Goal: Information Seeking & Learning: Learn about a topic

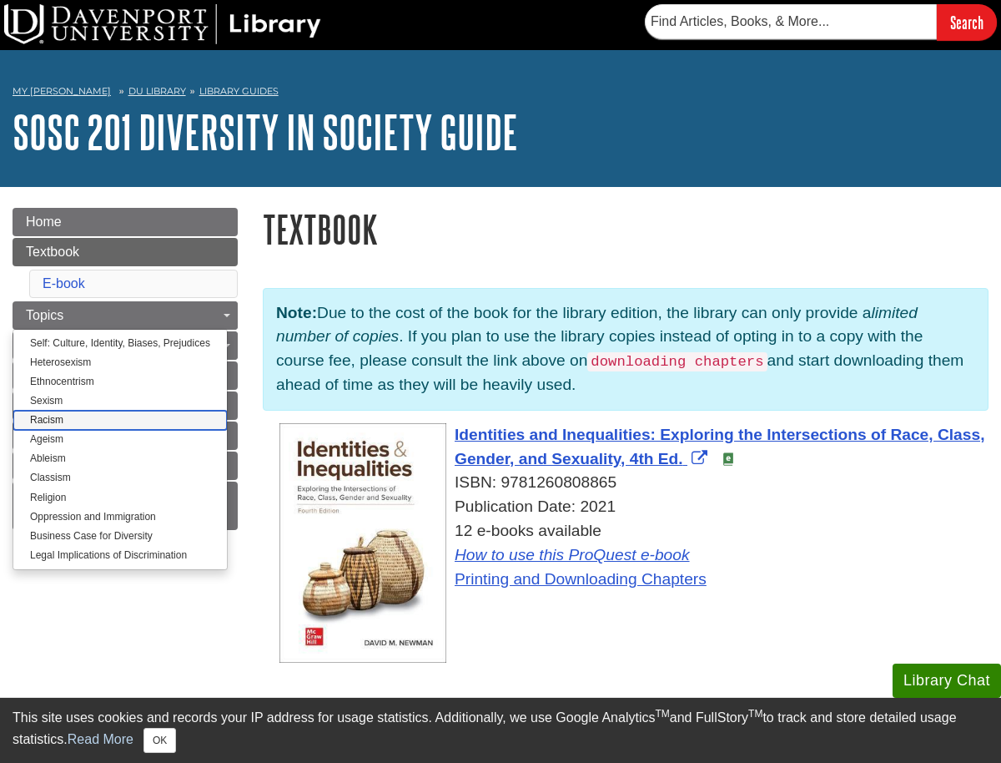
click at [83, 425] on link "Racism" at bounding box center [120, 419] width 214 height 19
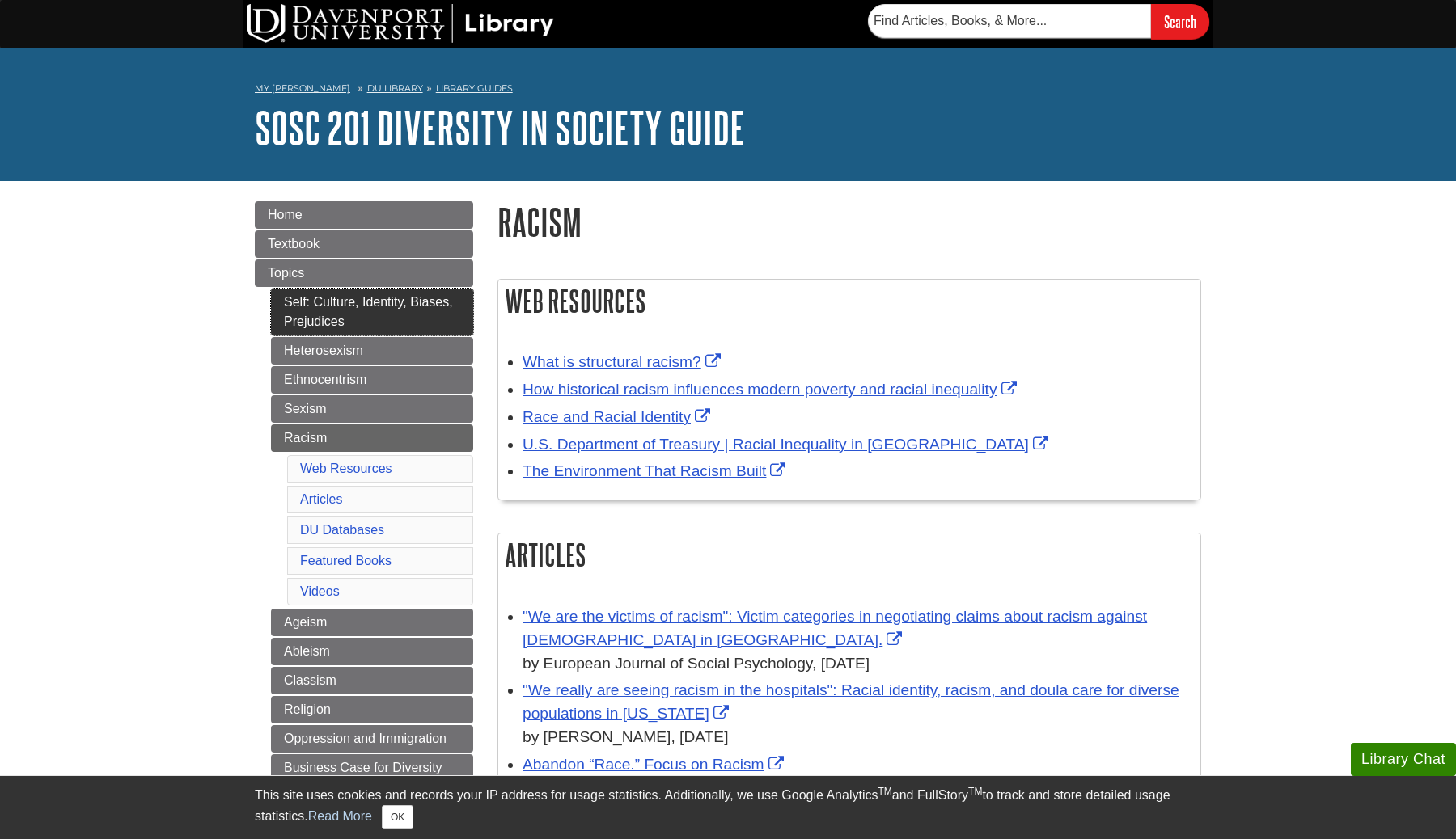
click at [412, 315] on link "Self: Culture, Identity, Biases, Prejudices" at bounding box center [371, 312] width 203 height 47
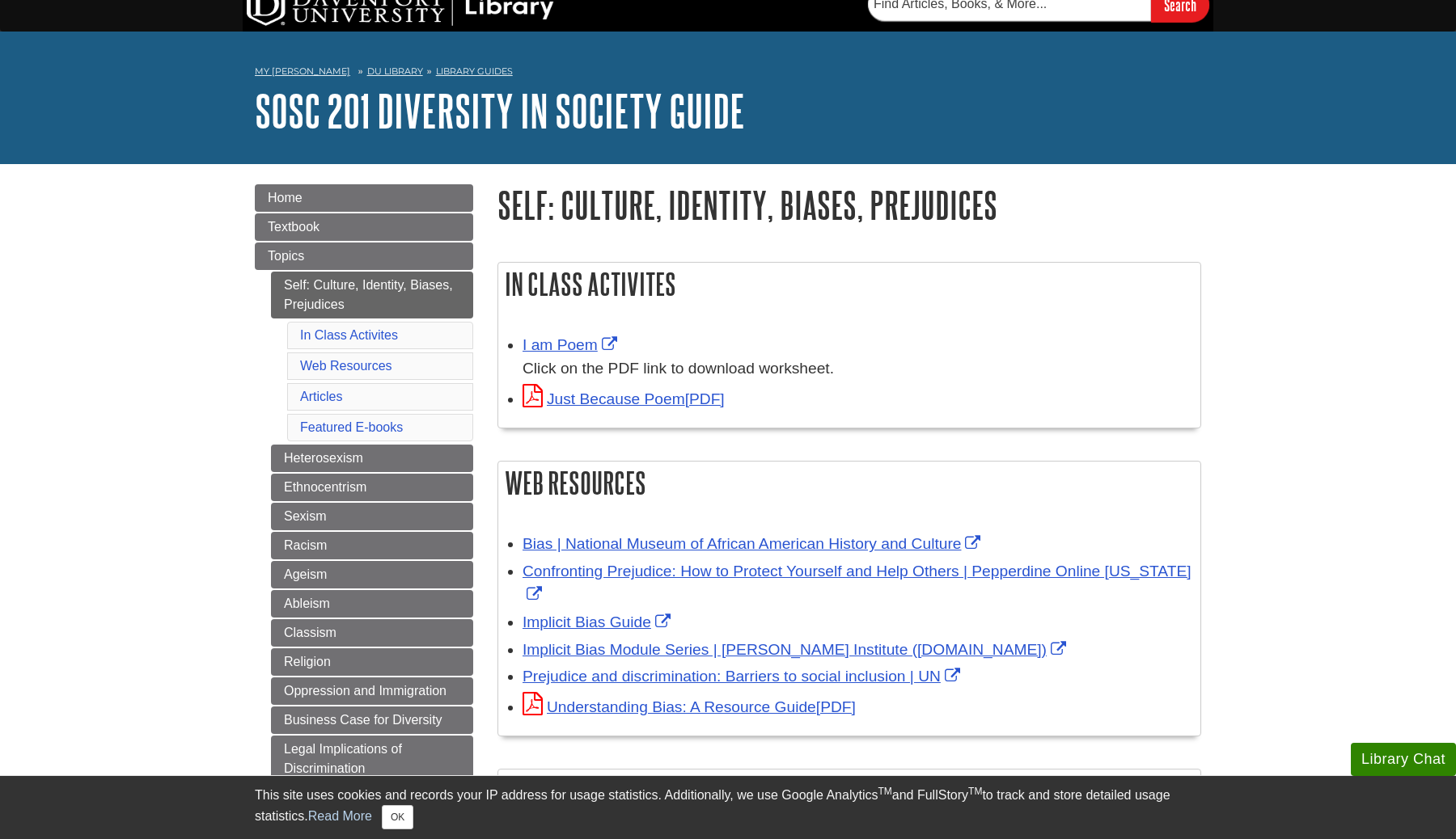
scroll to position [22, 0]
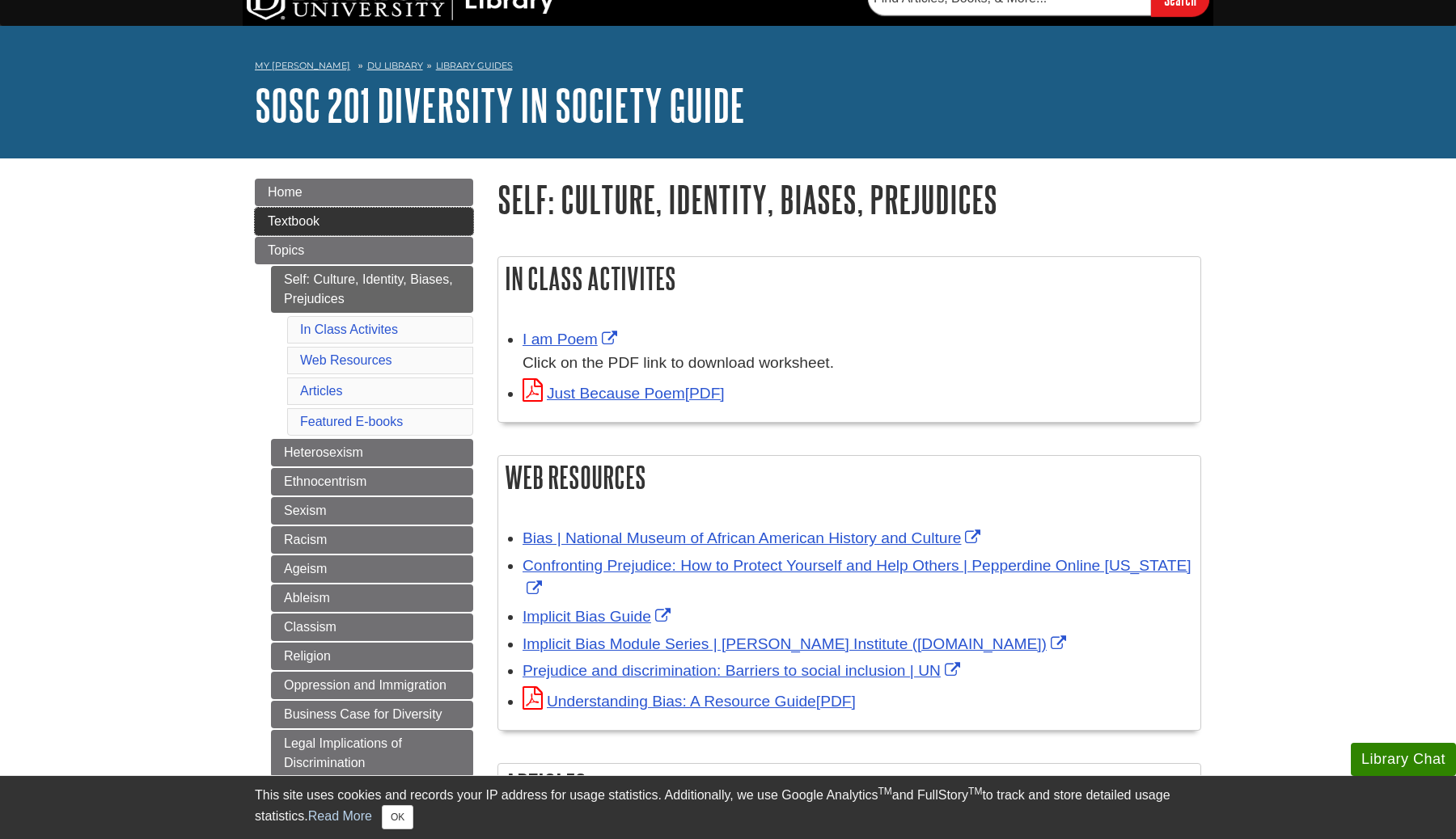
click at [293, 225] on span "Textbook" at bounding box center [293, 221] width 51 height 14
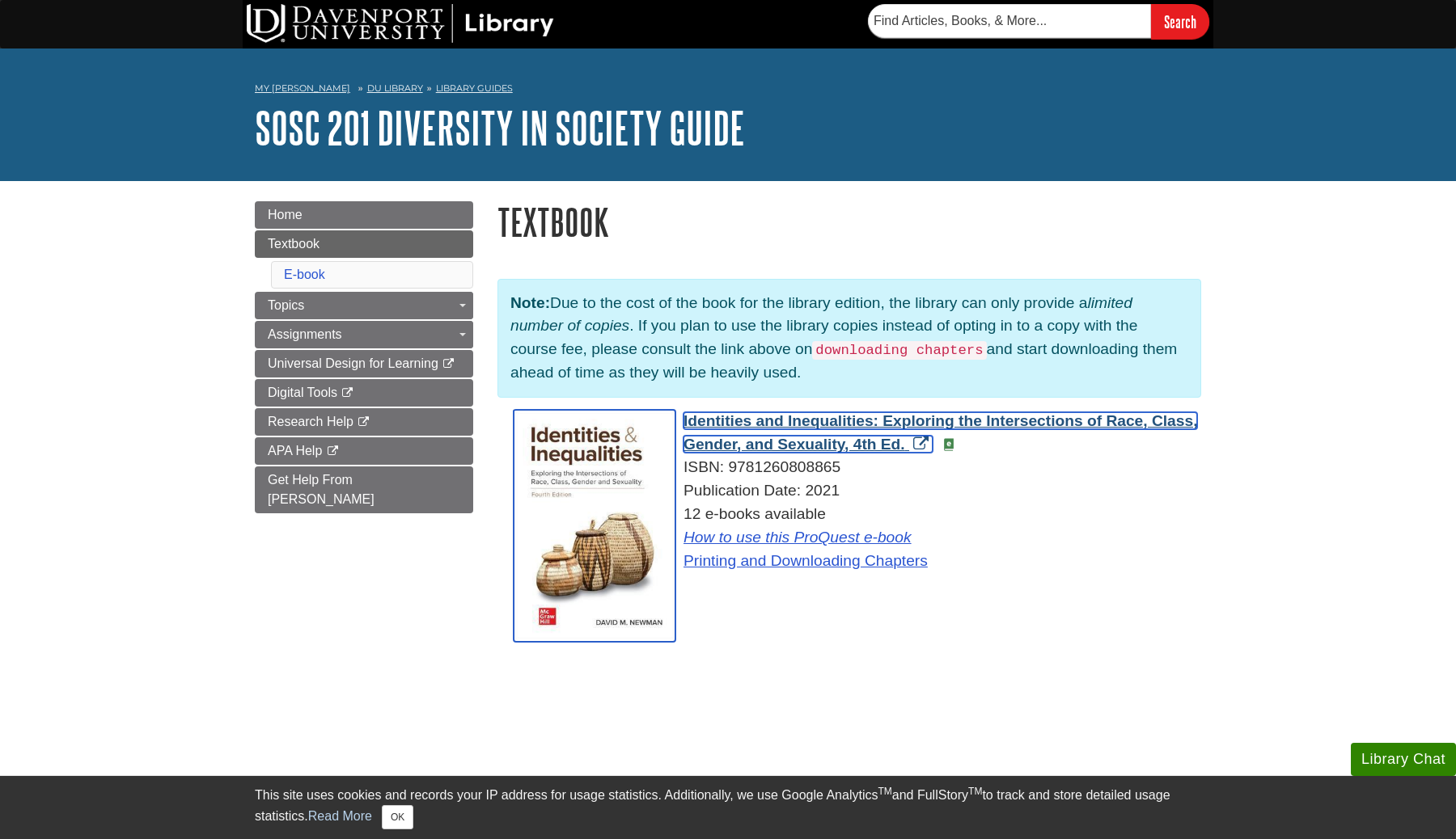
click at [795, 427] on span "Identities and Inequalities: Exploring the Intersections of Race, Class, Gender…" at bounding box center [940, 432] width 514 height 41
